Goal: Transaction & Acquisition: Purchase product/service

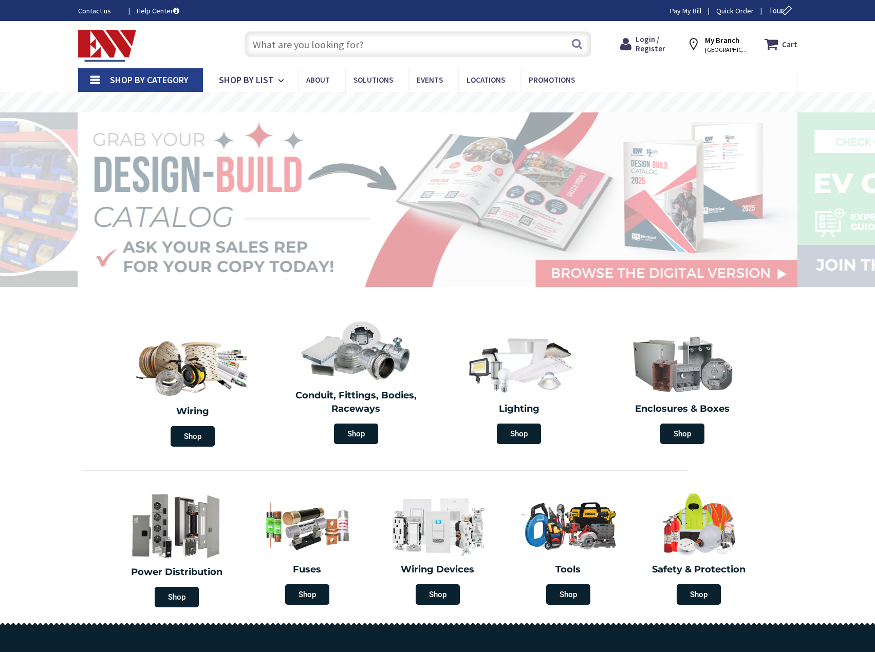
click at [300, 45] on input "text" at bounding box center [417, 44] width 347 height 26
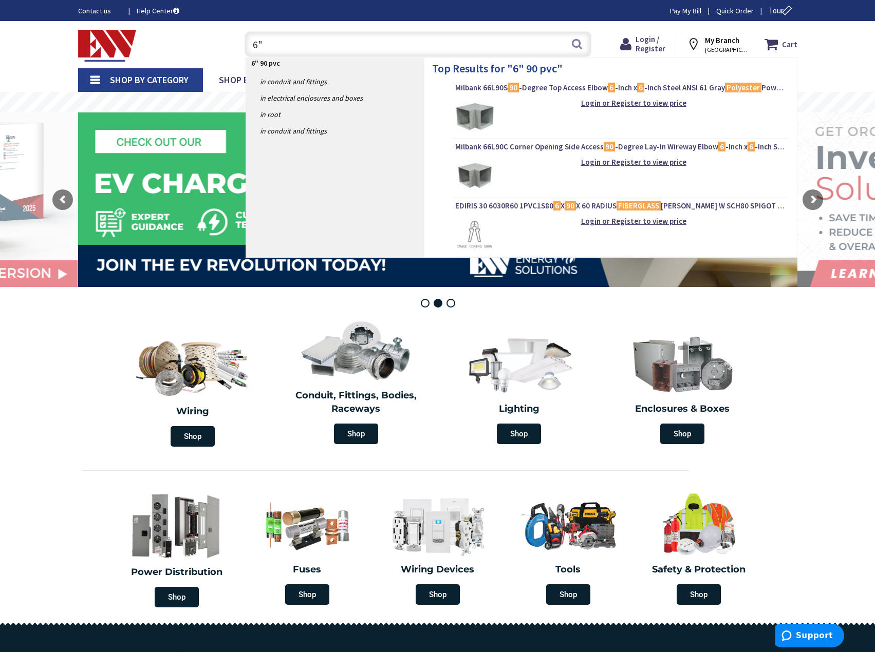
type input "6"
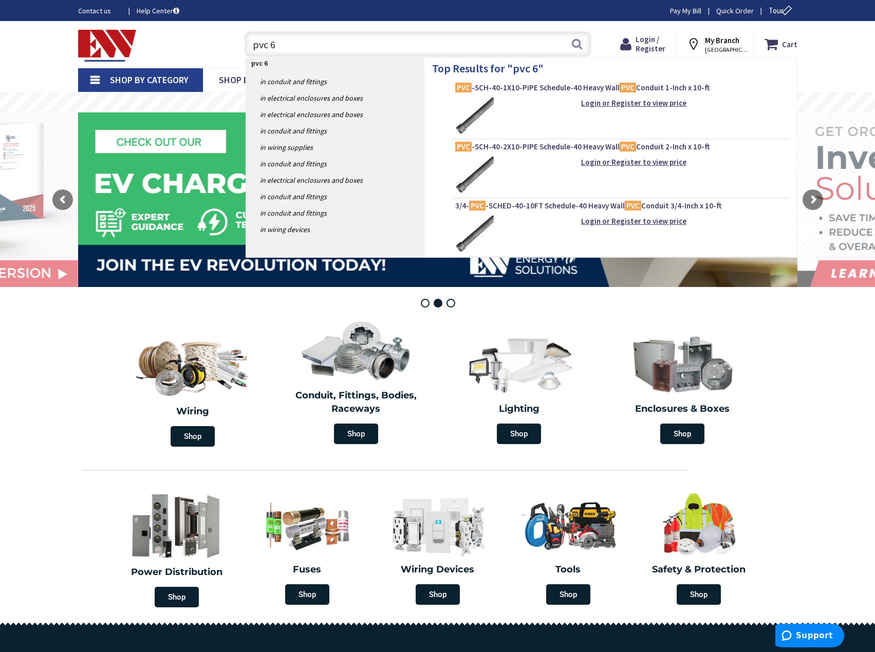
type input "pvc 6""
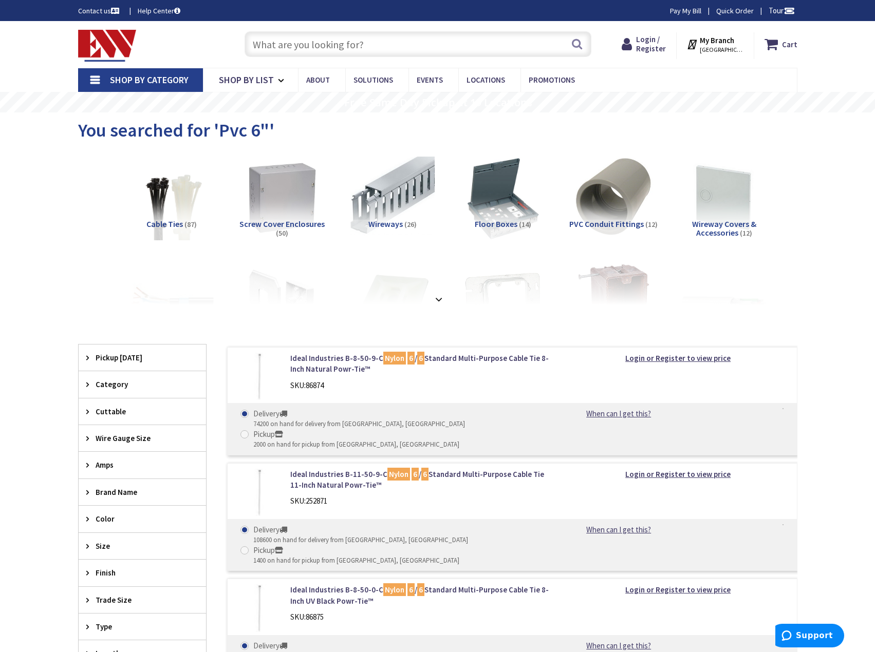
click at [384, 47] on input "text" at bounding box center [417, 44] width 347 height 26
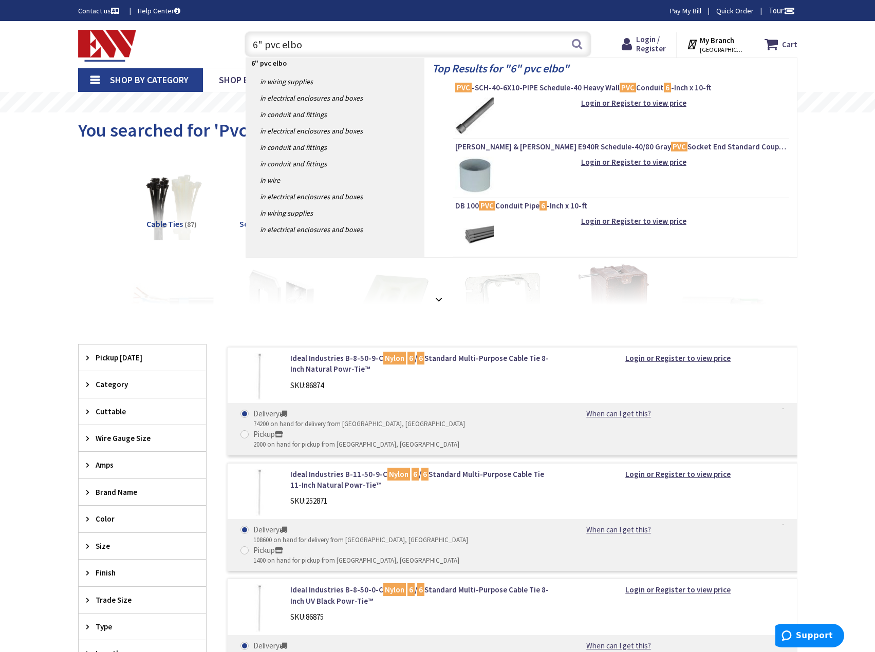
type input "6" pvc elbow"
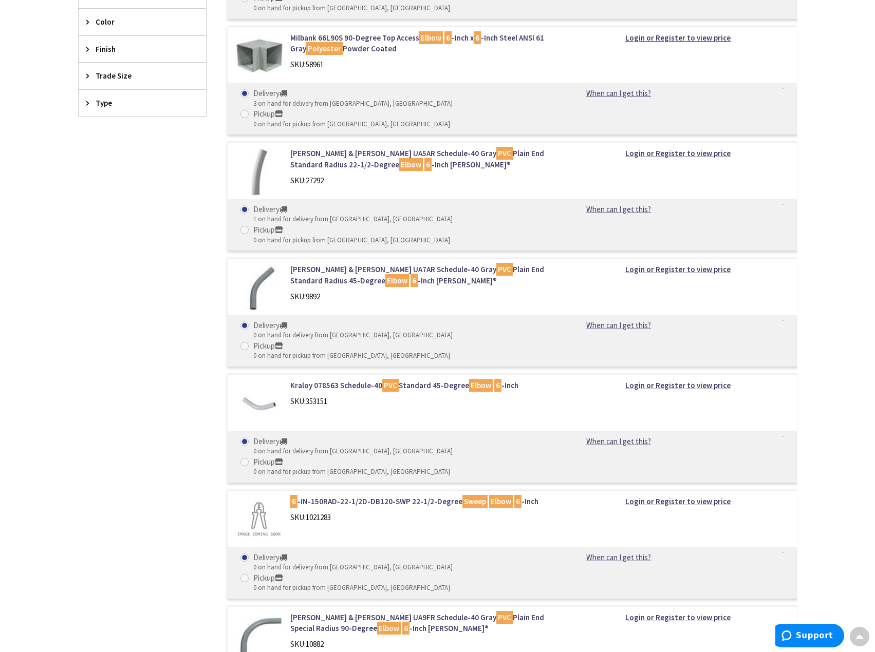
scroll to position [462, 0]
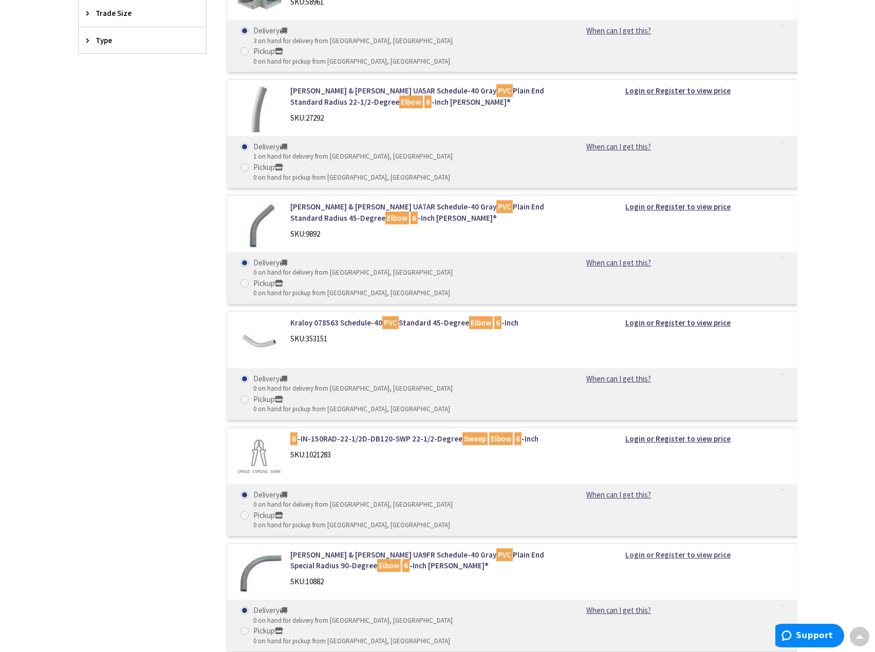
click at [663, 550] on strong "Login or Register to view price" at bounding box center [677, 555] width 105 height 10
